Goal: Information Seeking & Learning: Compare options

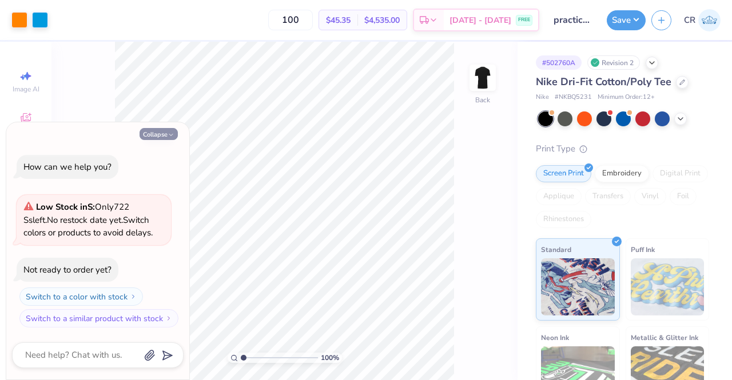
click at [163, 134] on button "Collapse" at bounding box center [159, 134] width 38 height 12
type textarea "x"
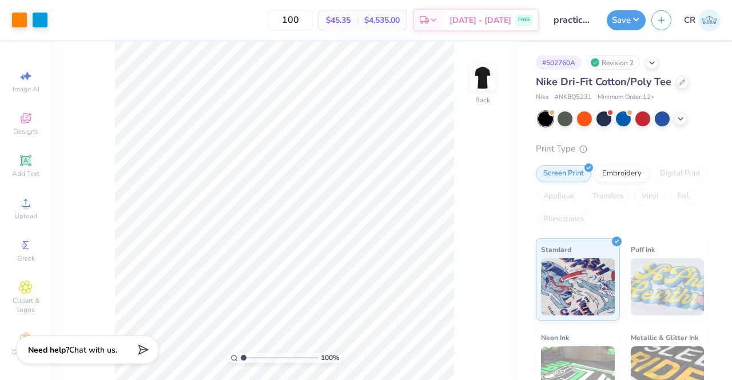
click at [671, 83] on div "Nike Dri-Fit Cotton/Poly Tee" at bounding box center [622, 81] width 173 height 15
click at [676, 83] on div at bounding box center [682, 81] width 13 height 13
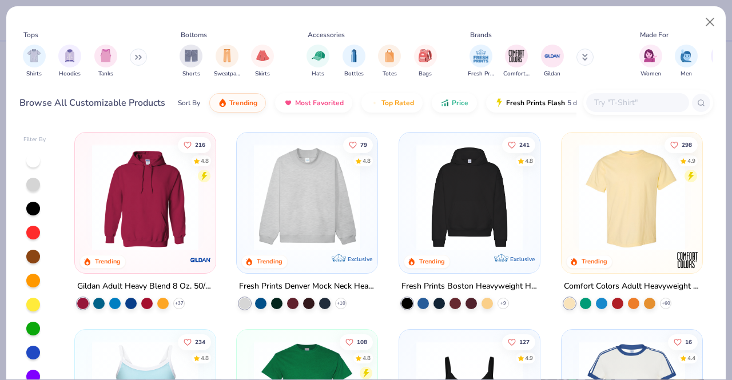
click at [611, 98] on input "text" at bounding box center [637, 102] width 88 height 13
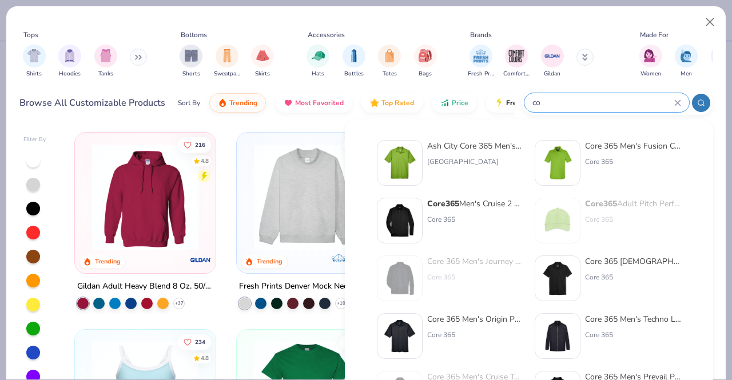
type input "c"
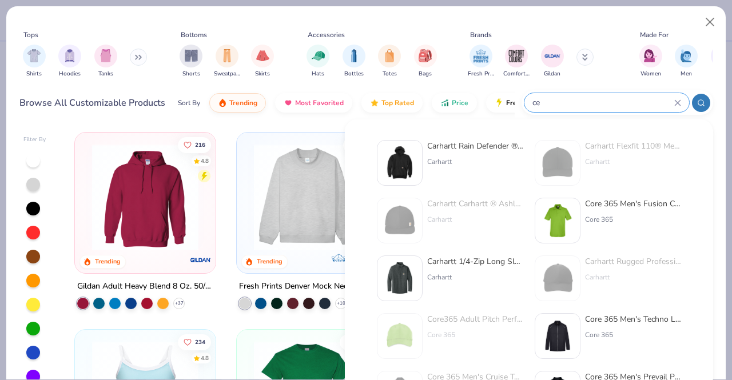
type input "c"
type input "[DATE]"
click at [479, 144] on div "Carhartt Rain Defender ® [PERSON_NAME] Heavyweight Hooded Sweatshirt" at bounding box center [475, 146] width 96 height 12
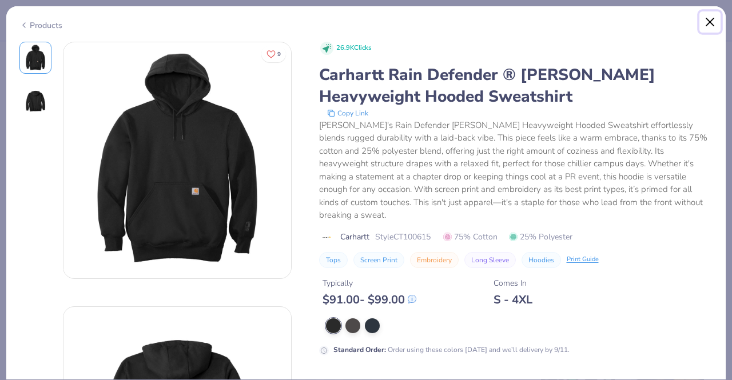
click at [710, 20] on button "Close" at bounding box center [710, 22] width 22 height 22
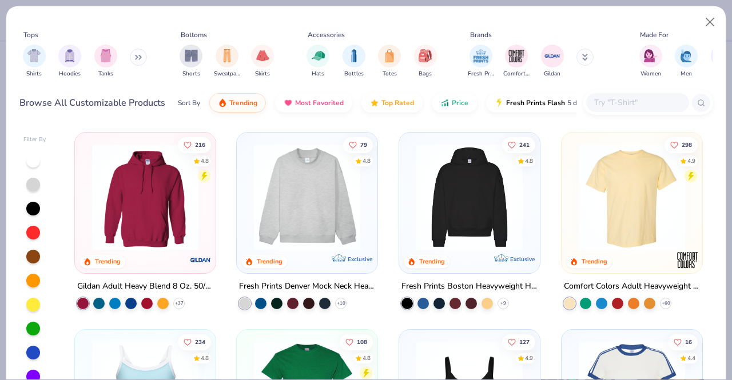
click at [628, 92] on div at bounding box center [648, 102] width 130 height 25
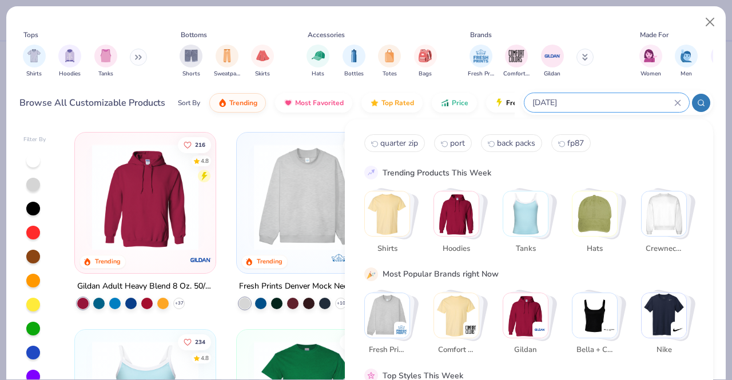
type input "[DATE]"
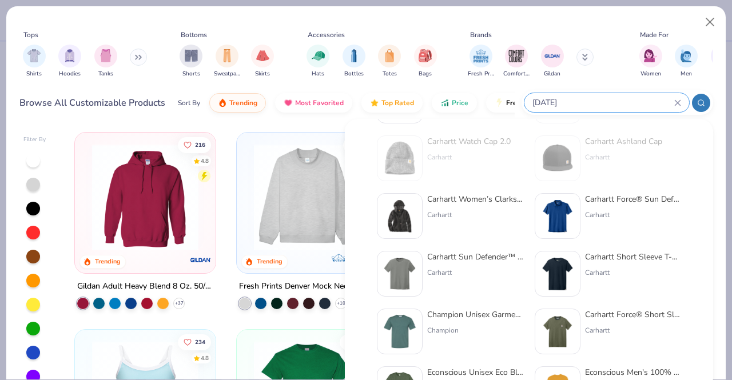
scroll to position [409, 0]
click at [676, 109] on div "[DATE]" at bounding box center [606, 102] width 165 height 19
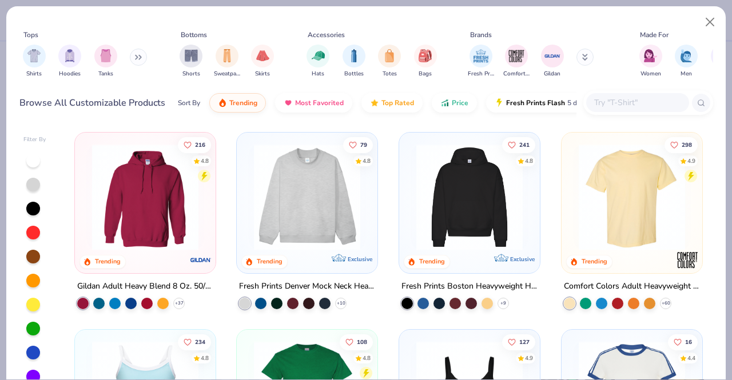
click at [589, 60] on button at bounding box center [584, 57] width 17 height 17
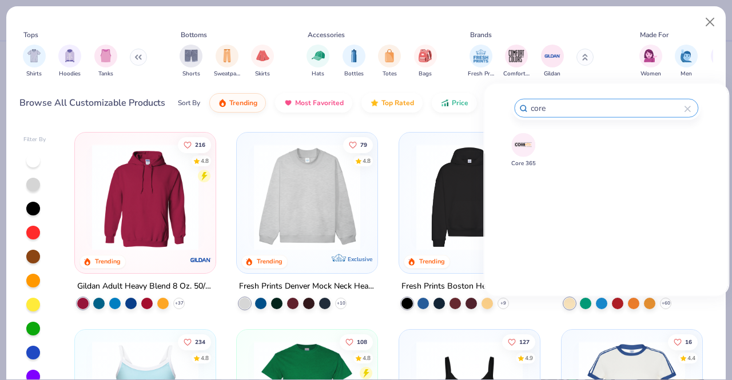
type input "core"
click at [520, 146] on img at bounding box center [524, 145] width 20 height 20
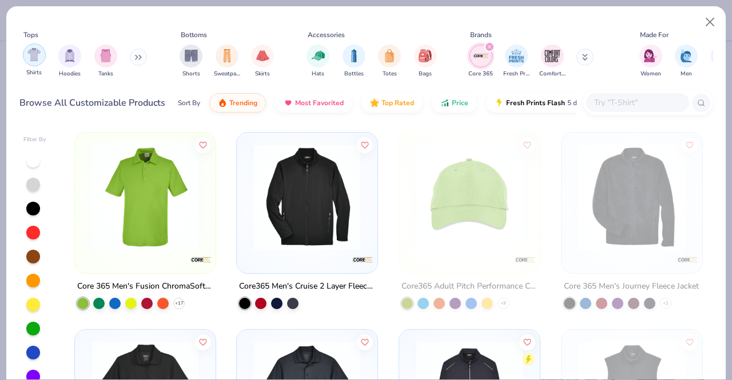
click at [27, 53] on img "filter for Shirts" at bounding box center [33, 54] width 13 height 13
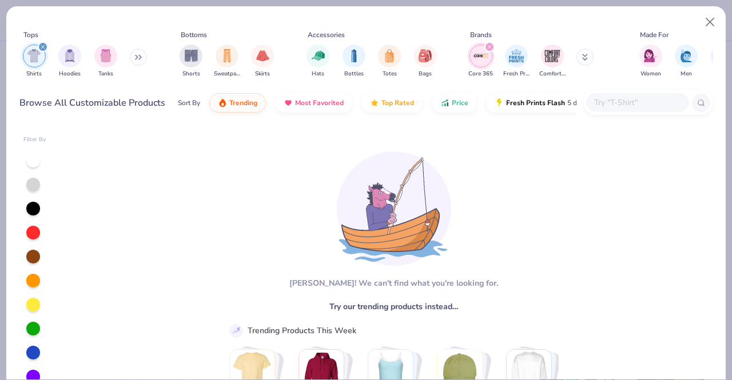
click at [44, 46] on icon "filter for Shirts" at bounding box center [43, 47] width 5 height 5
